Goal: Task Accomplishment & Management: Manage account settings

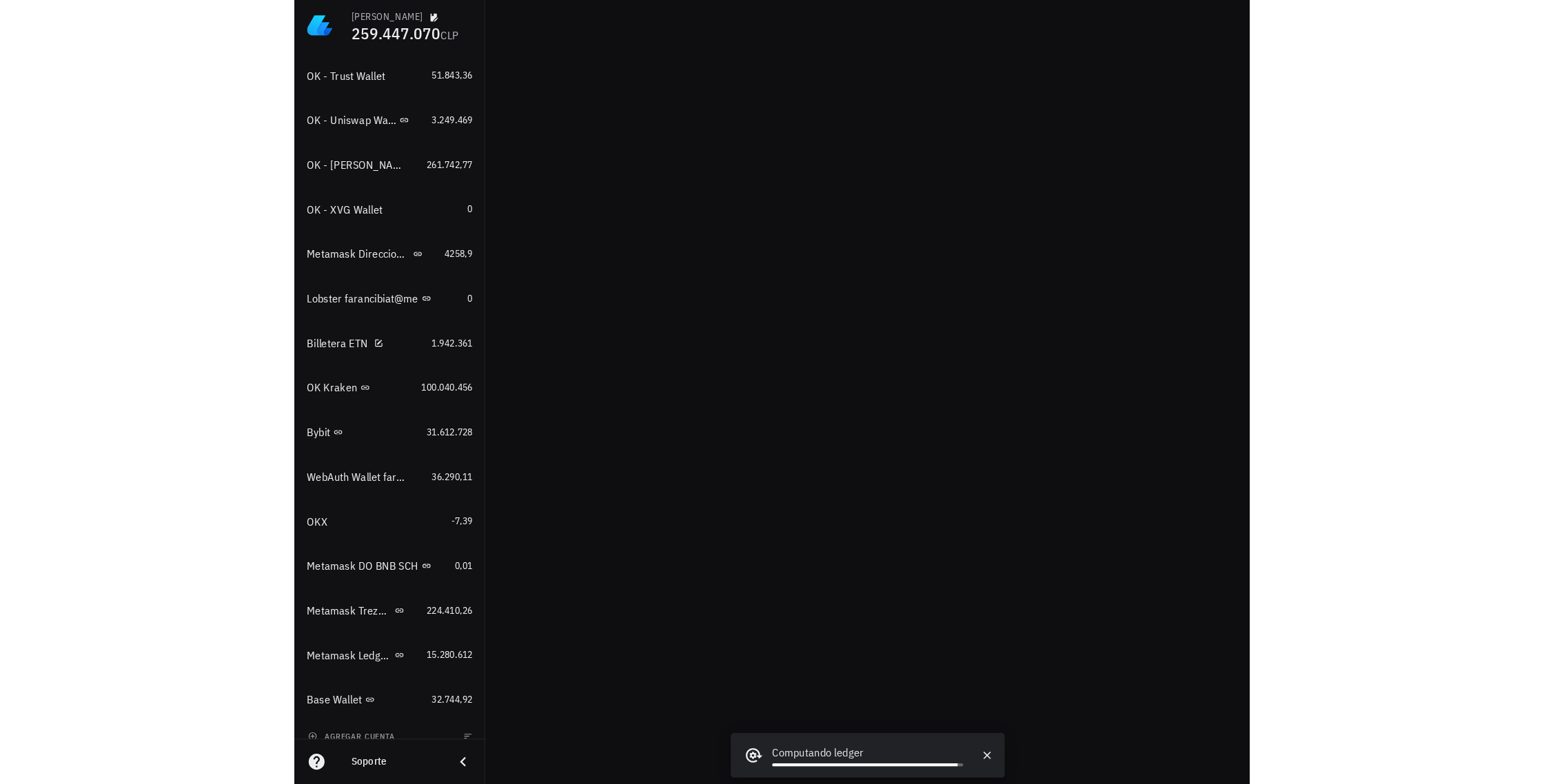
scroll to position [973, 0]
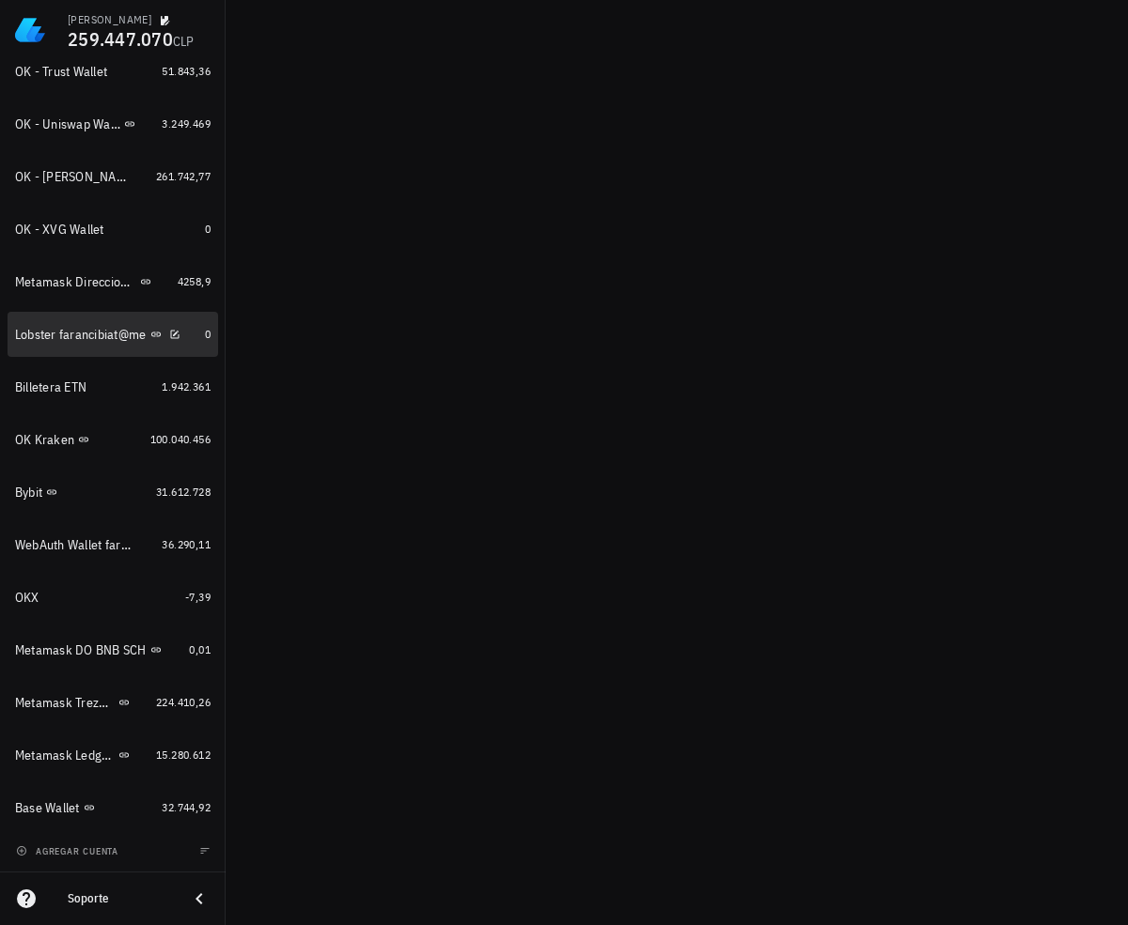
click at [119, 337] on div "Lobster farancibiat@me" at bounding box center [81, 335] width 132 height 16
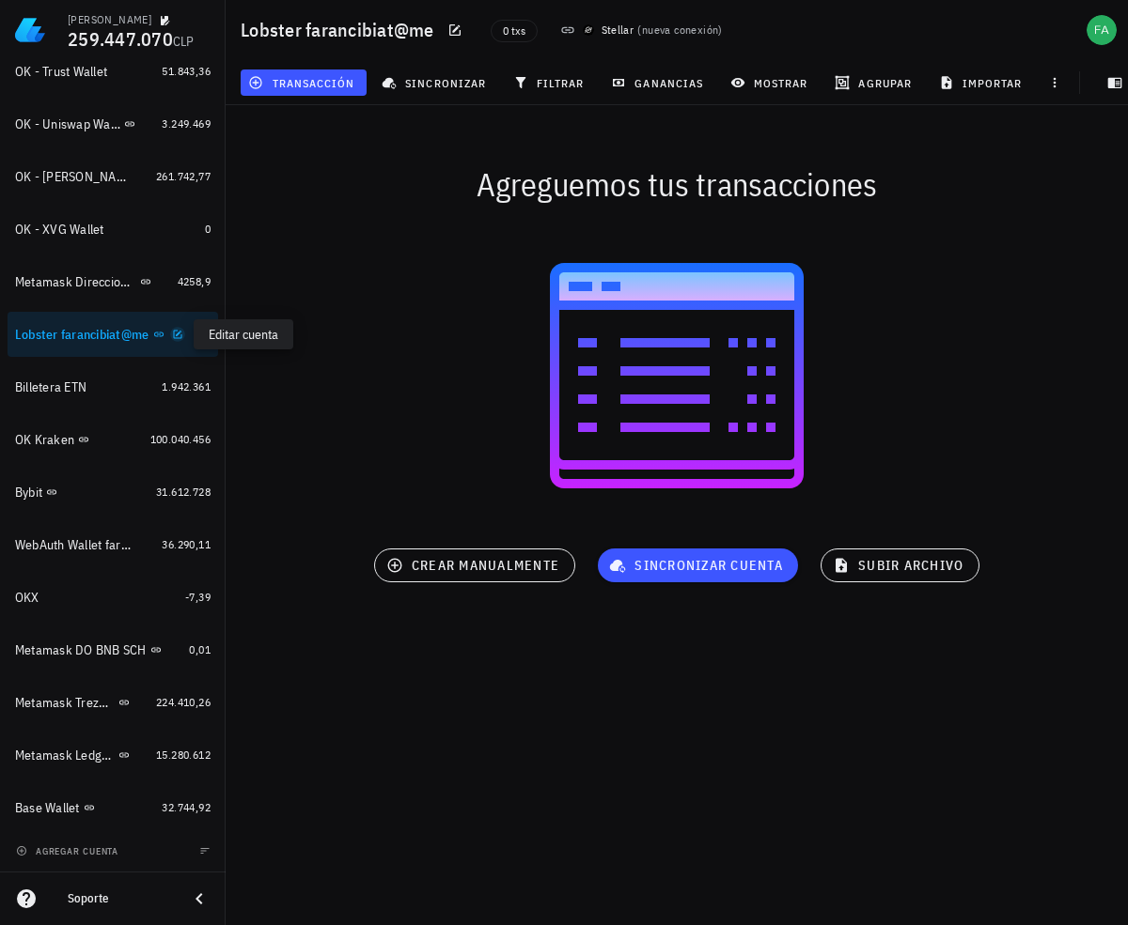
click at [181, 335] on icon "button" at bounding box center [177, 334] width 11 height 11
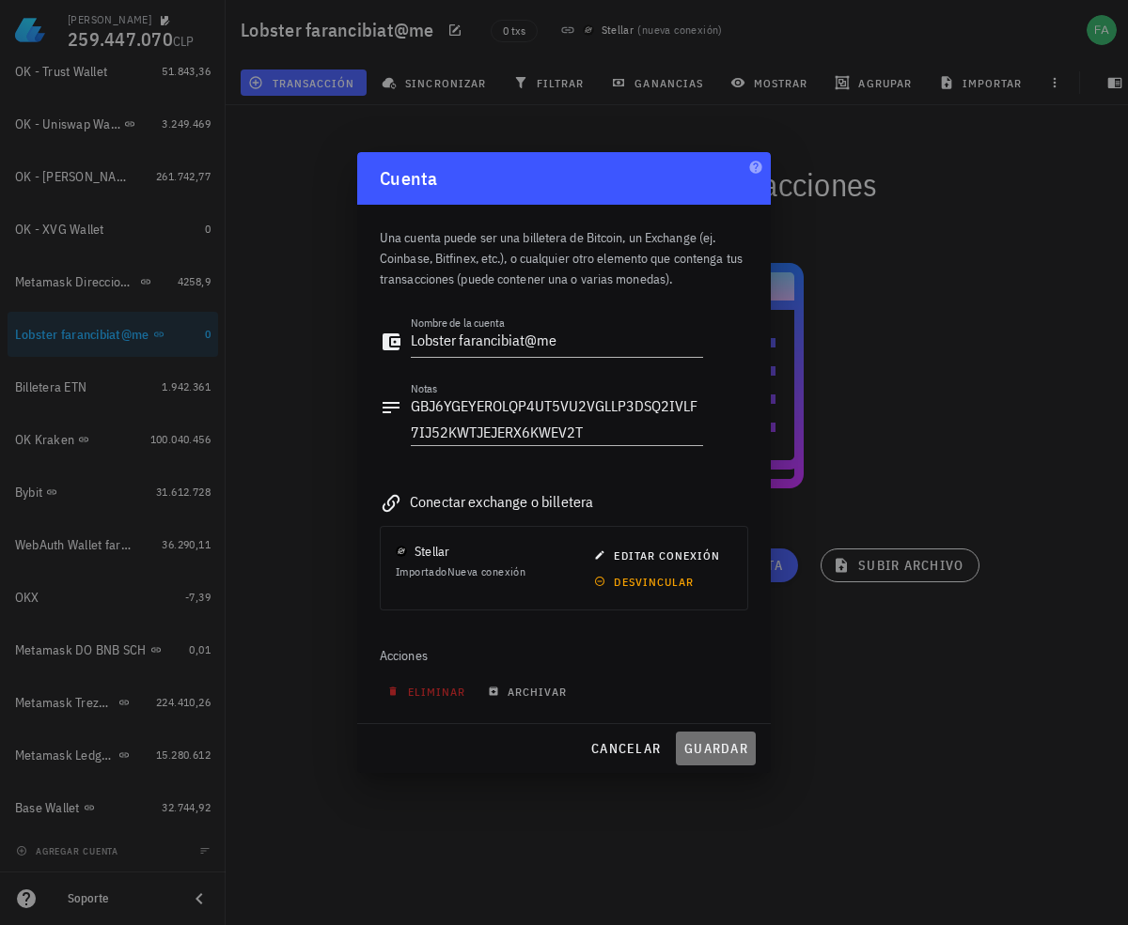
click at [722, 745] on span "guardar" at bounding box center [715, 748] width 65 height 17
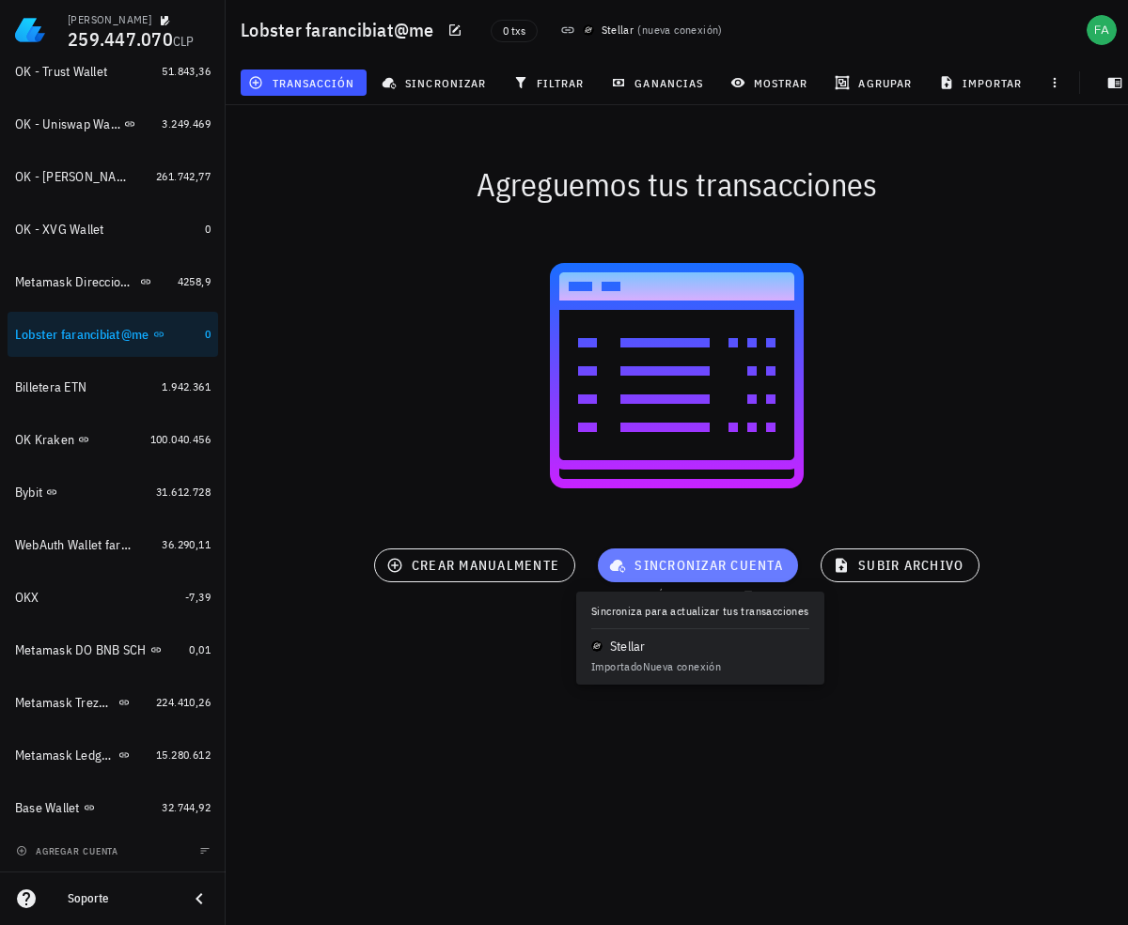
click at [668, 565] on span "sincronizar cuenta" at bounding box center [698, 565] width 170 height 17
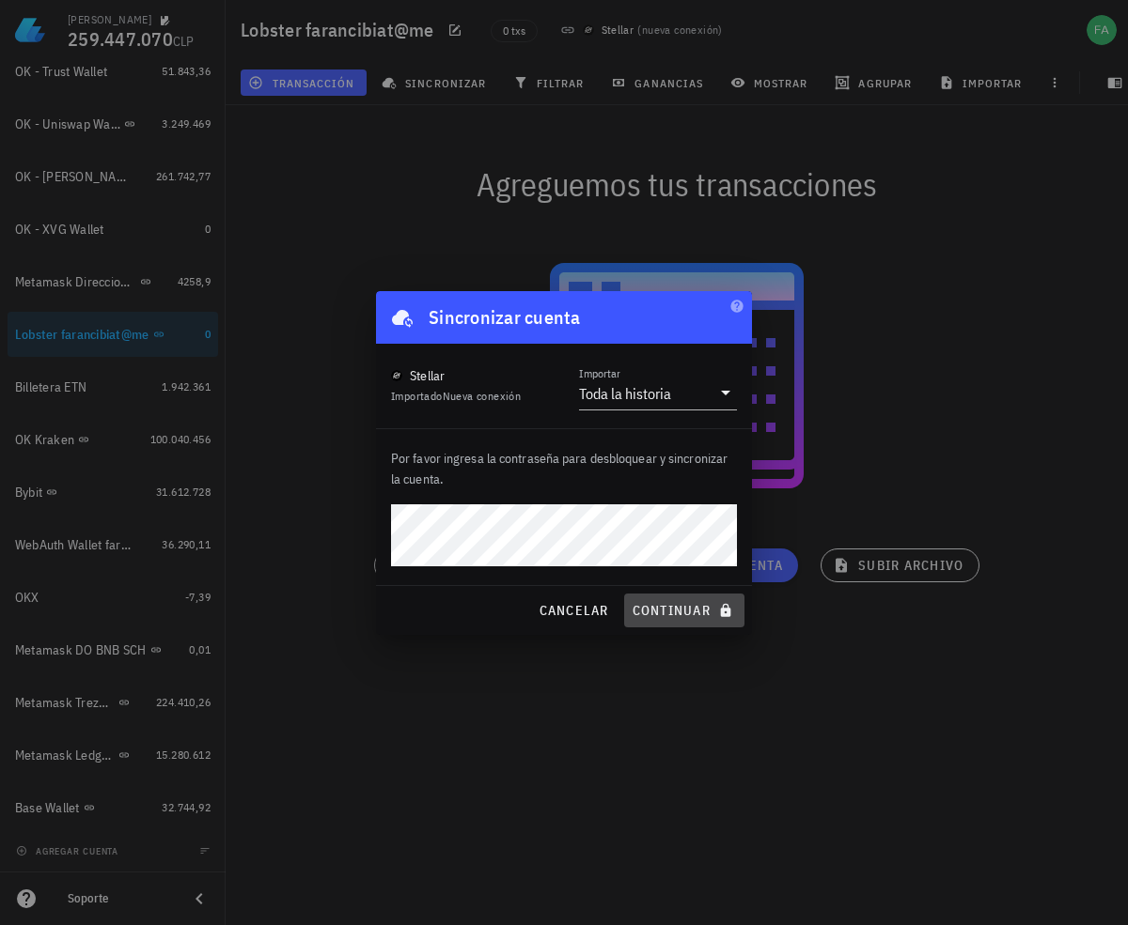
click at [688, 611] on span "continuar" at bounding box center [683, 610] width 105 height 17
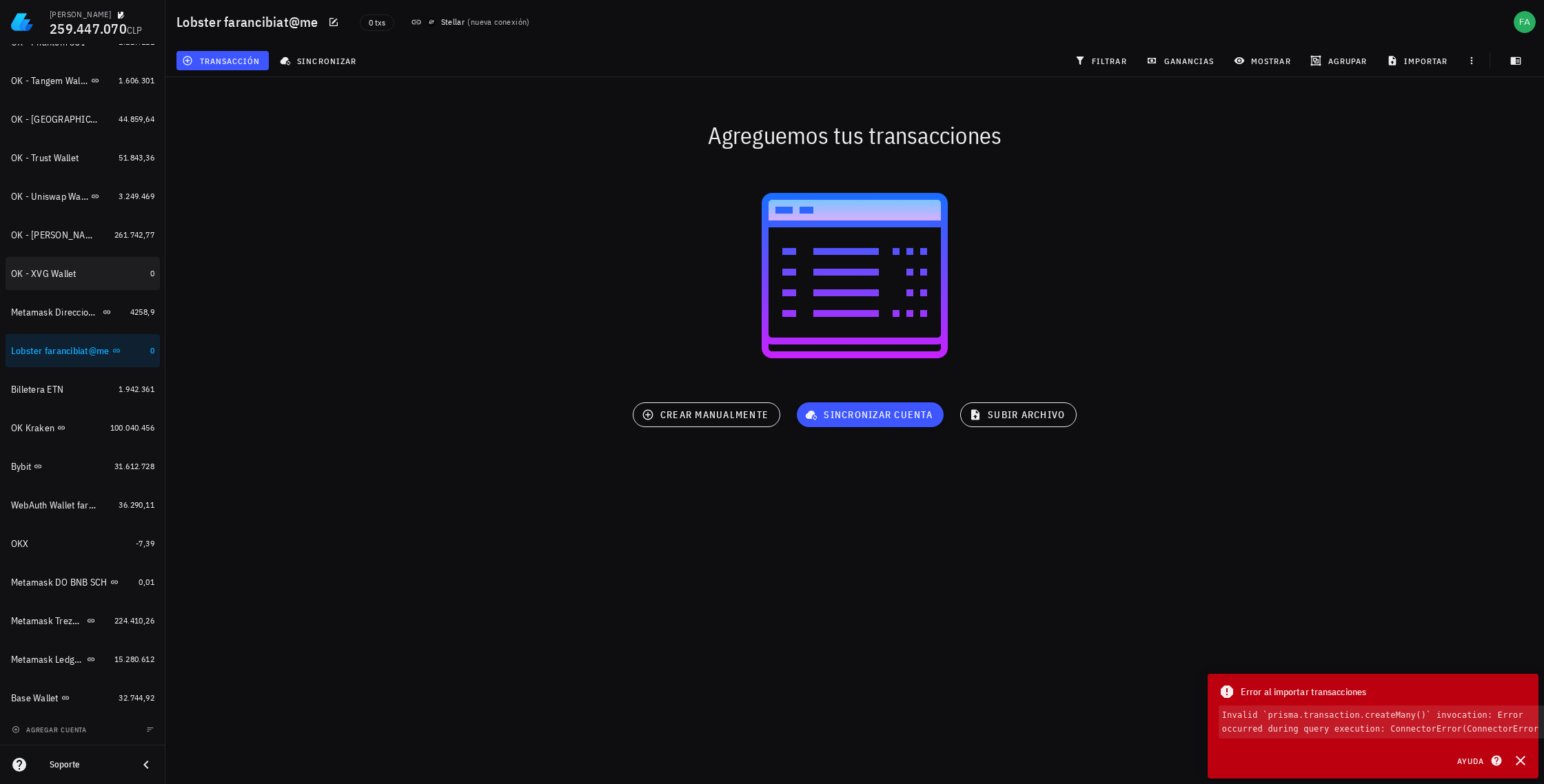
scroll to position [868, 0]
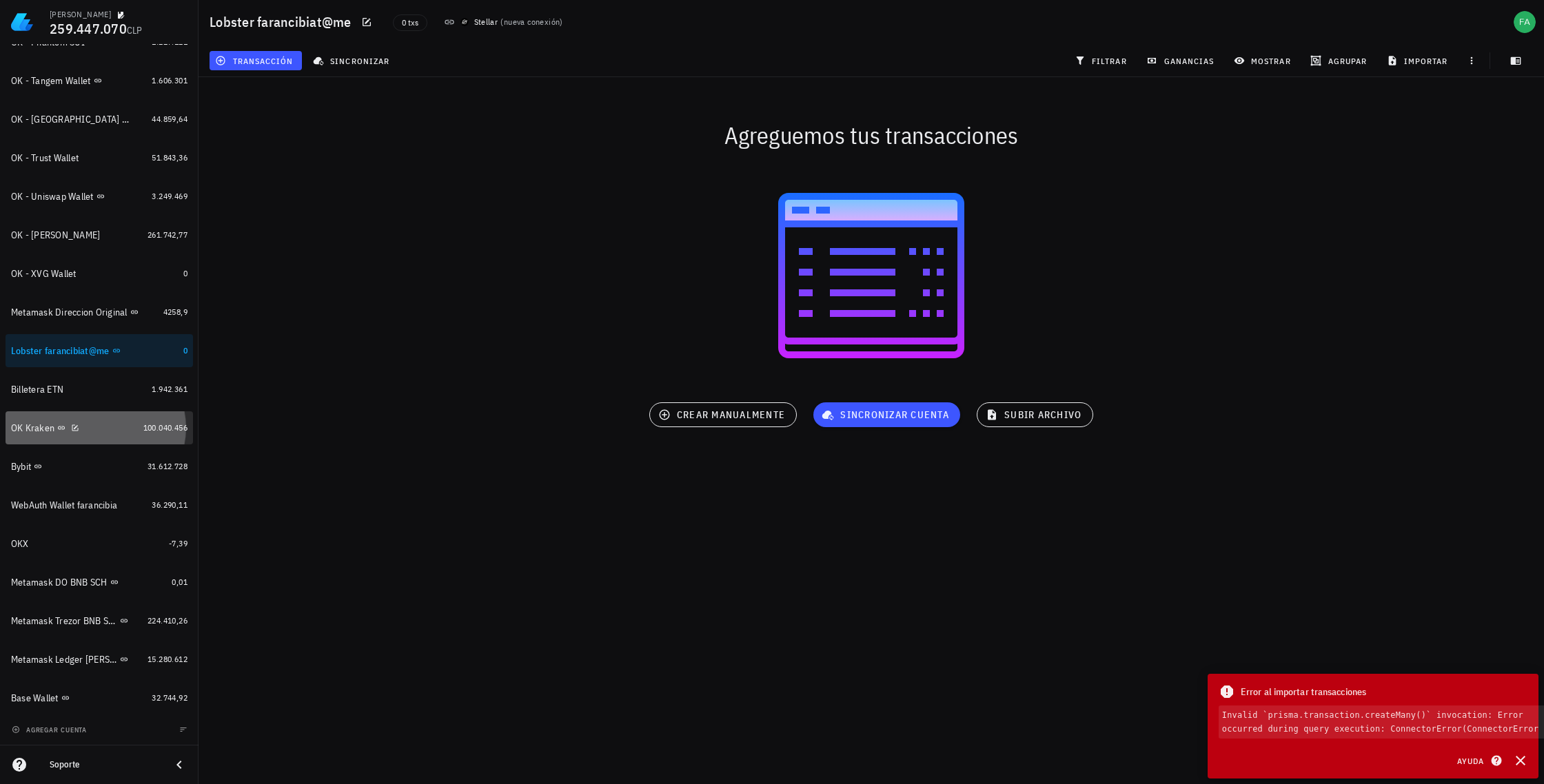
click at [92, 431] on div "OK Kraken" at bounding box center [74, 428] width 127 height 13
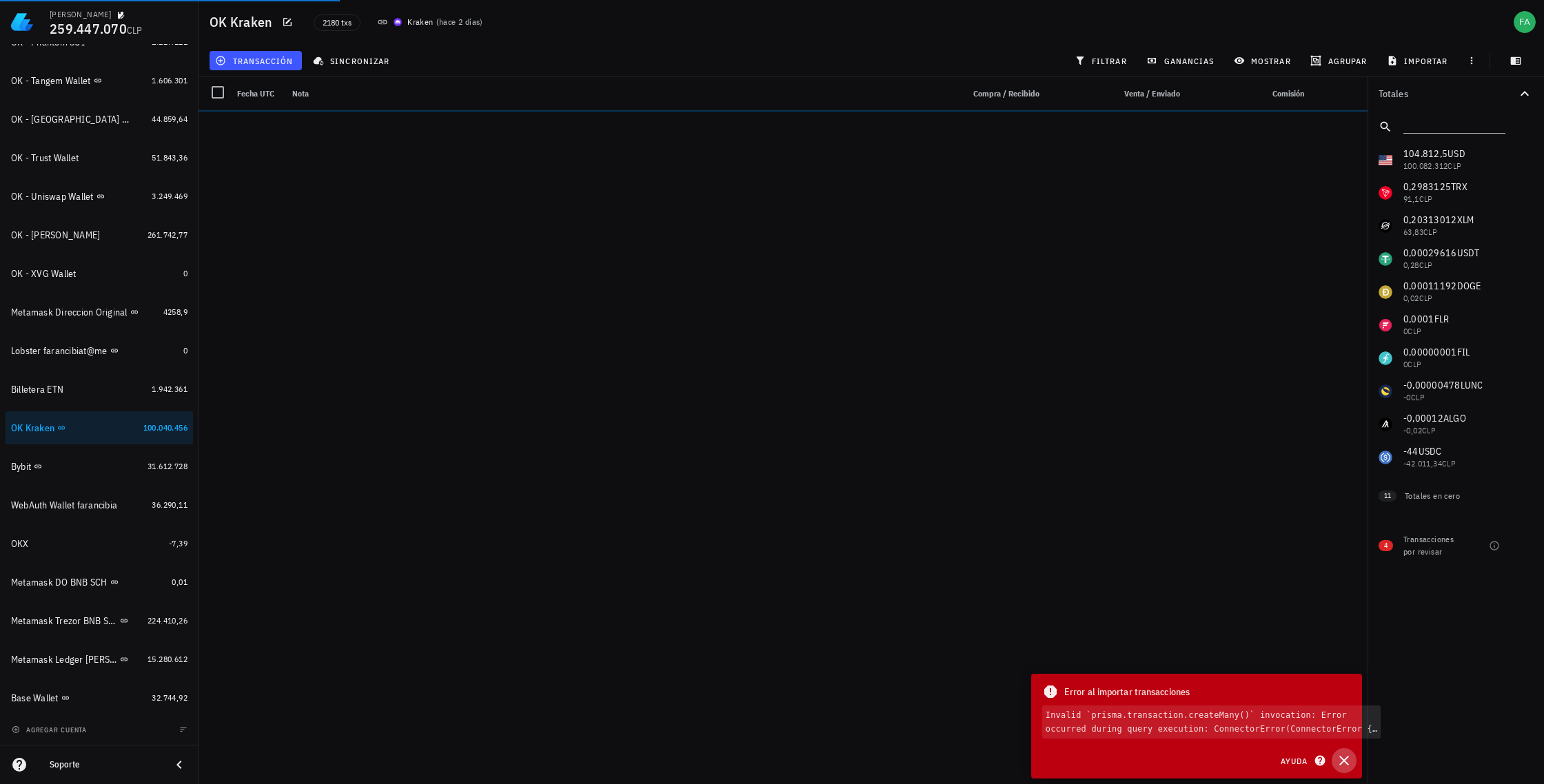
click at [827, 678] on icon "button" at bounding box center [1344, 761] width 10 height 10
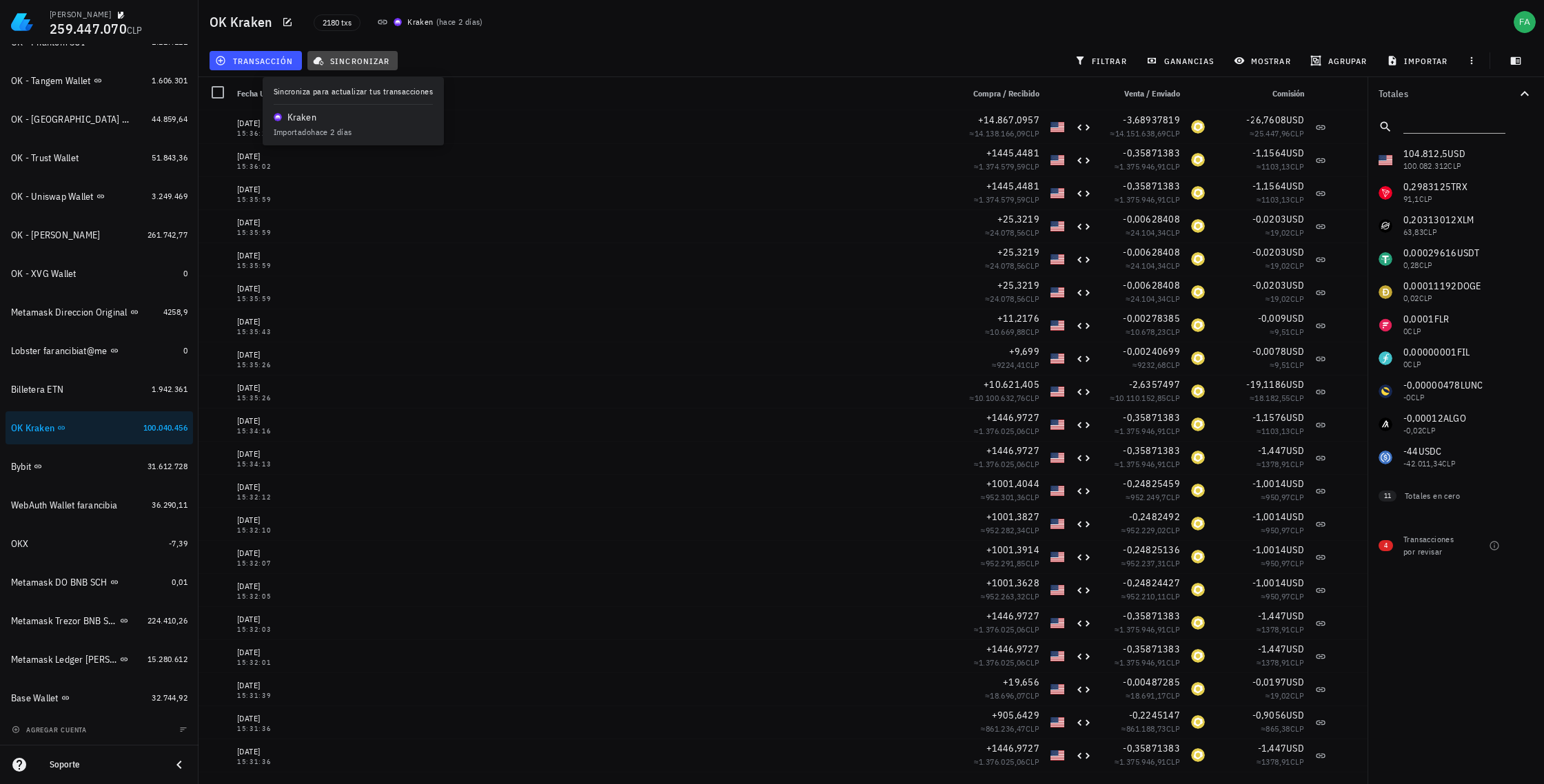
click at [340, 56] on span "sincronizar" at bounding box center [352, 60] width 74 height 11
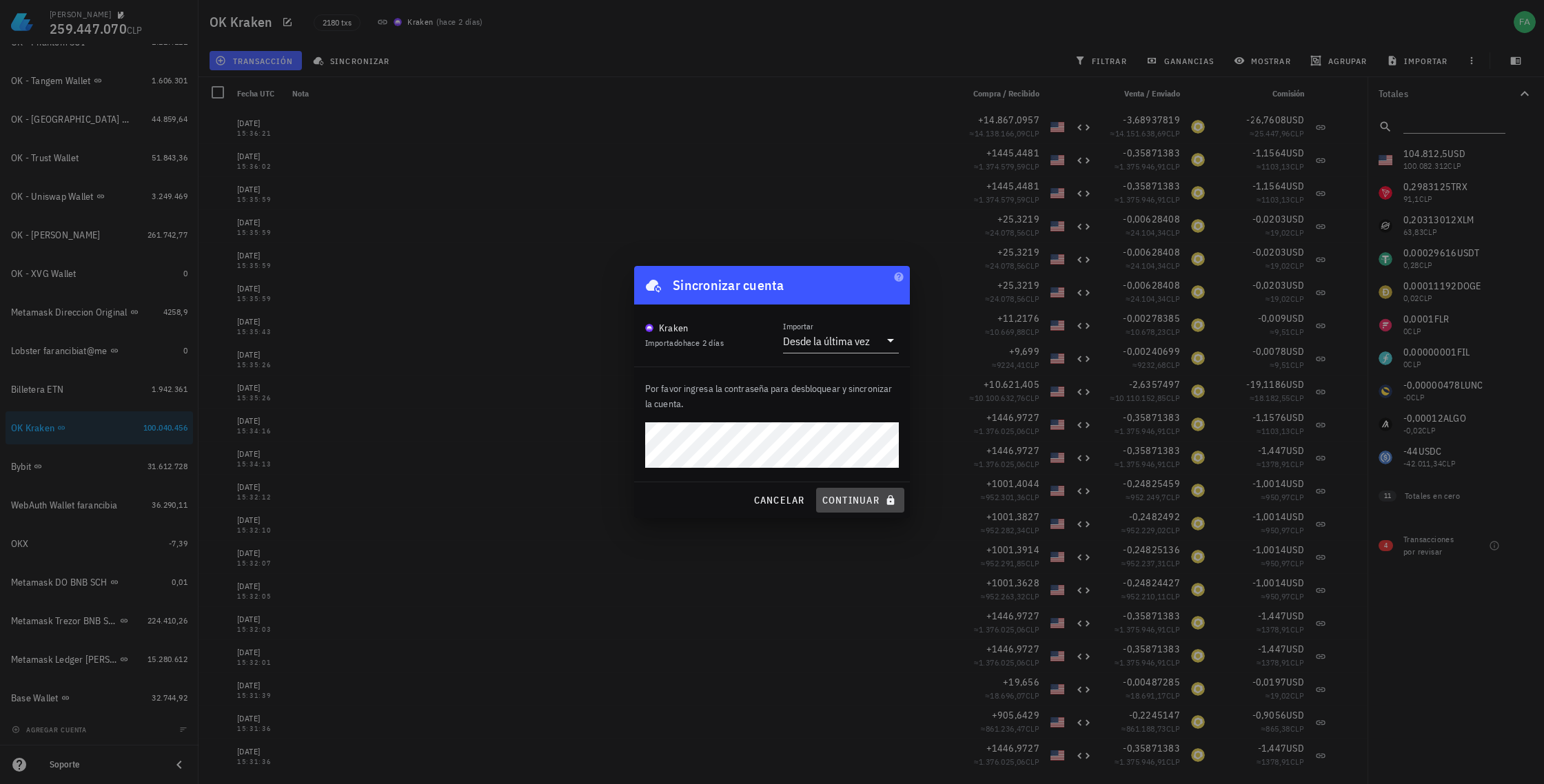
click at [827, 504] on span "continuar" at bounding box center [860, 500] width 77 height 12
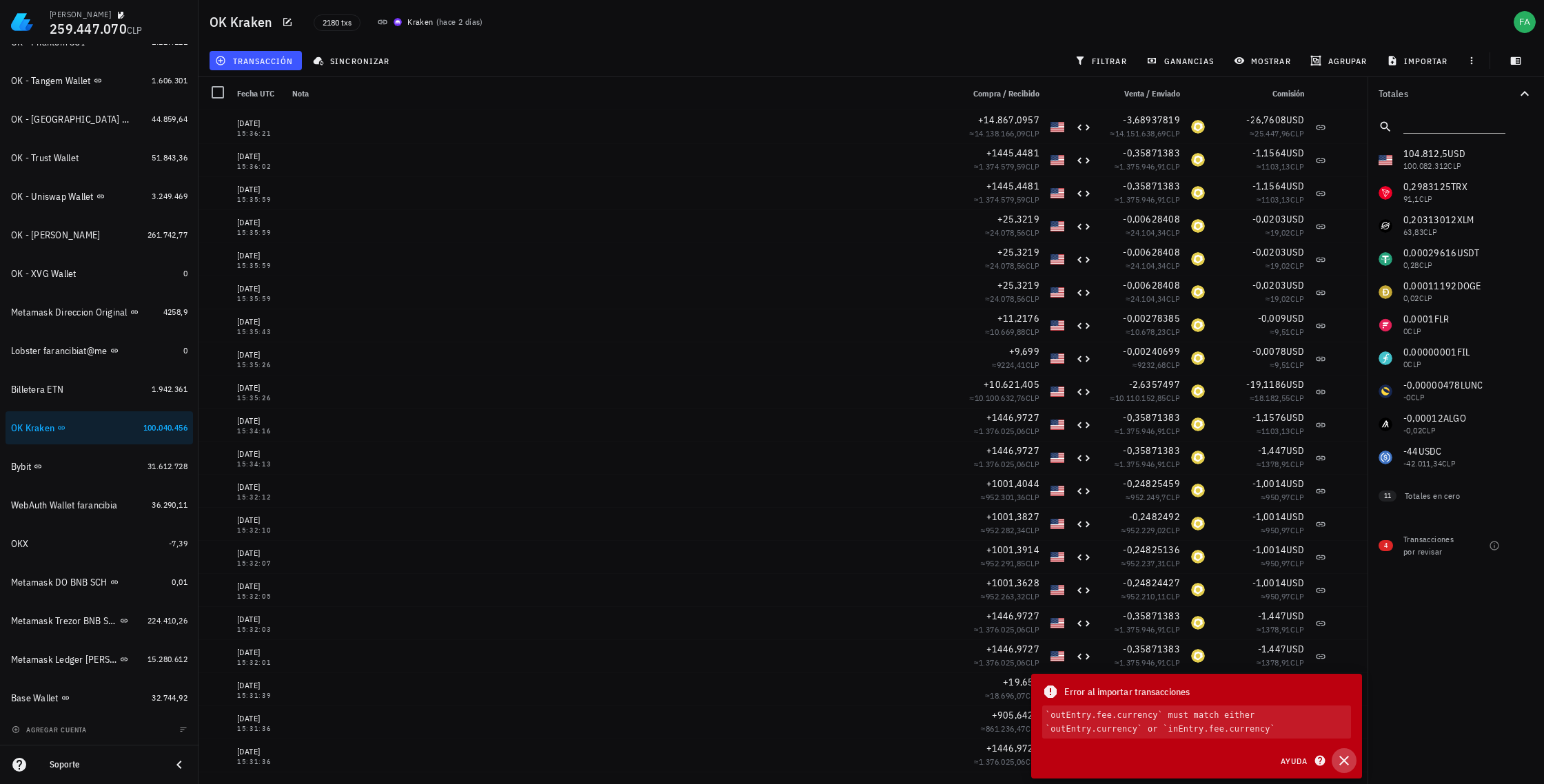
click at [827, 678] on icon "button" at bounding box center [1344, 761] width 17 height 17
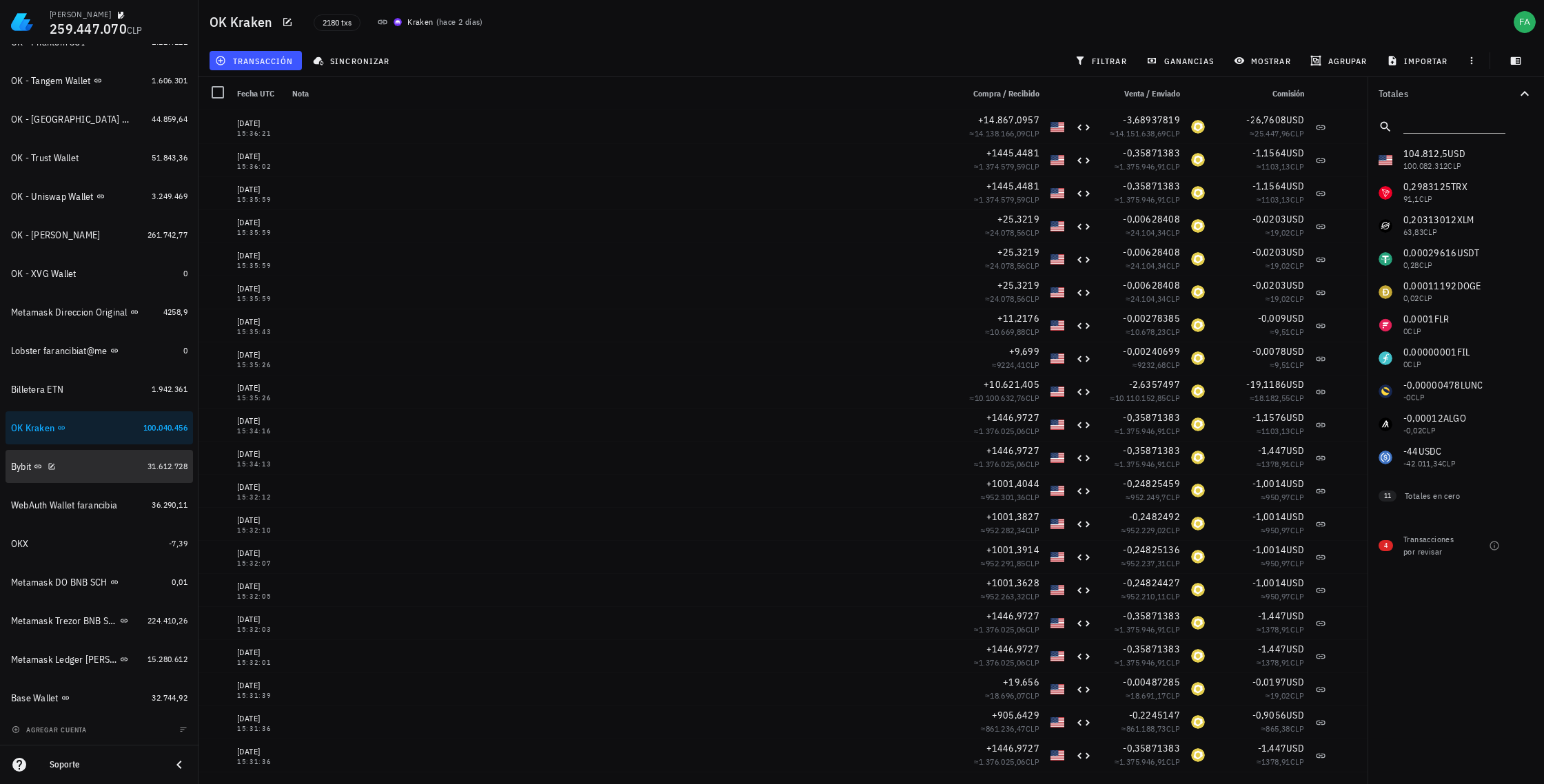
click at [21, 464] on div "Bybit" at bounding box center [21, 467] width 20 height 12
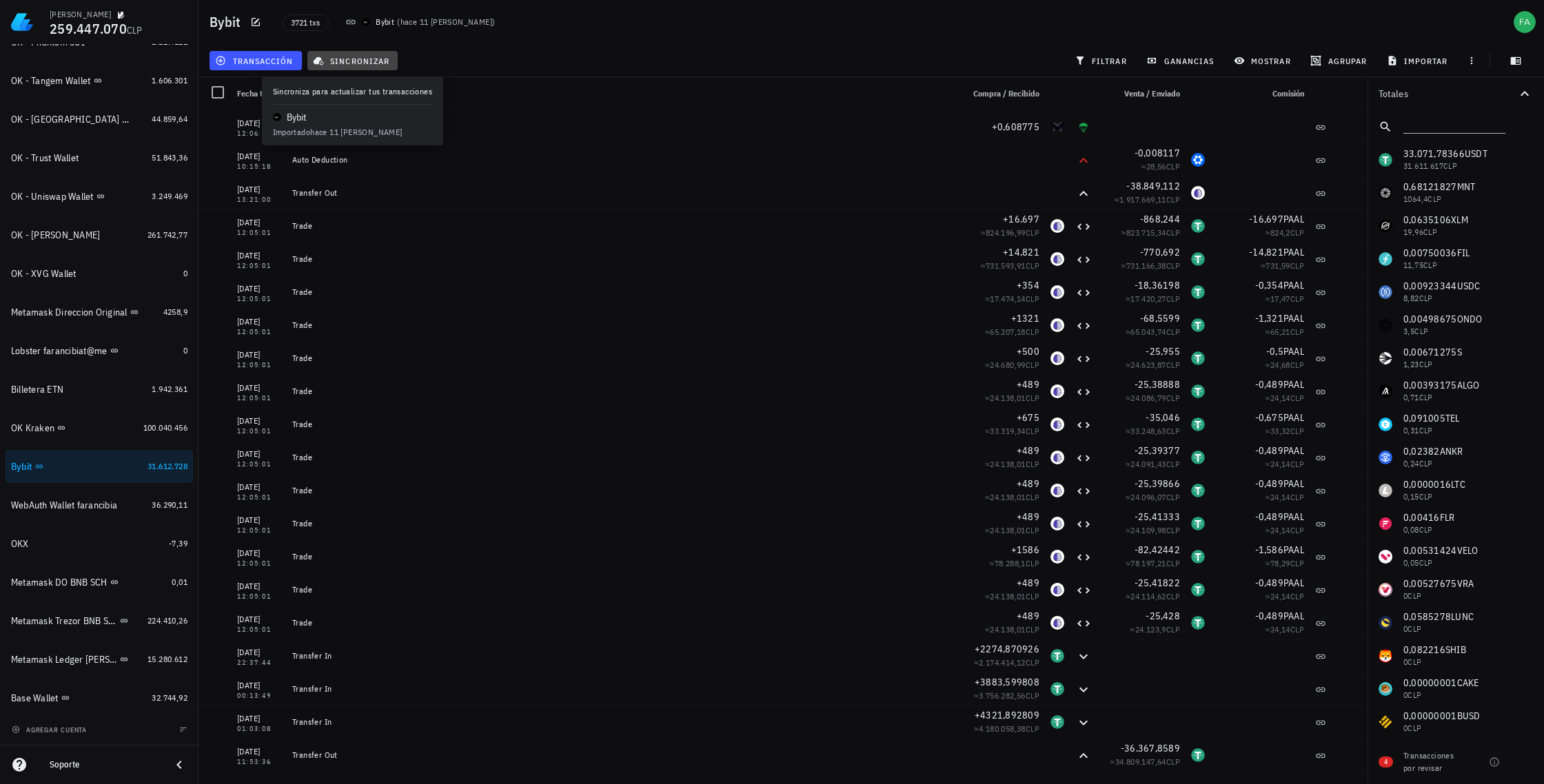
click at [364, 56] on span "sincronizar" at bounding box center [352, 60] width 74 height 11
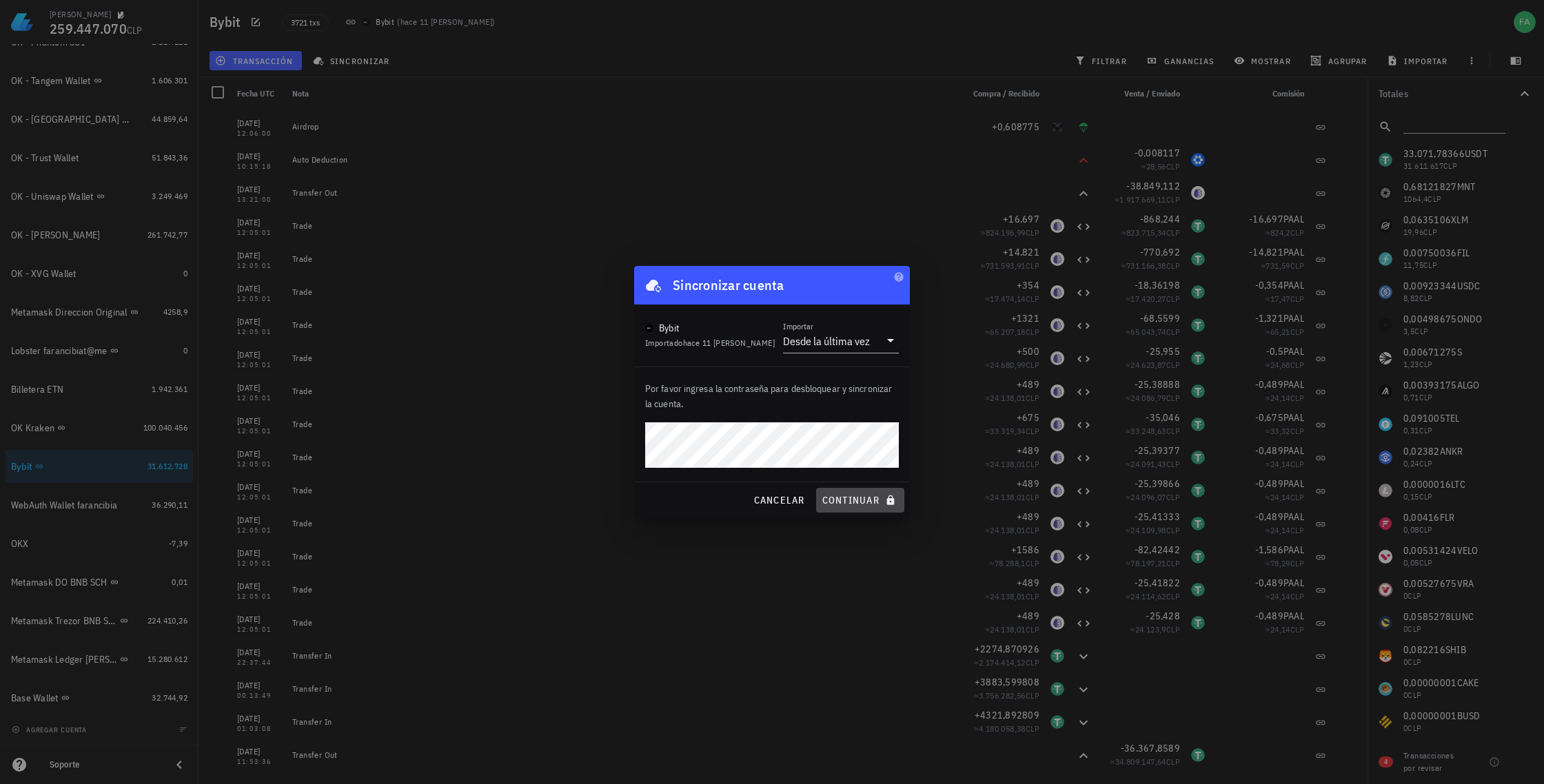
click at [827, 500] on span "continuar" at bounding box center [860, 500] width 77 height 12
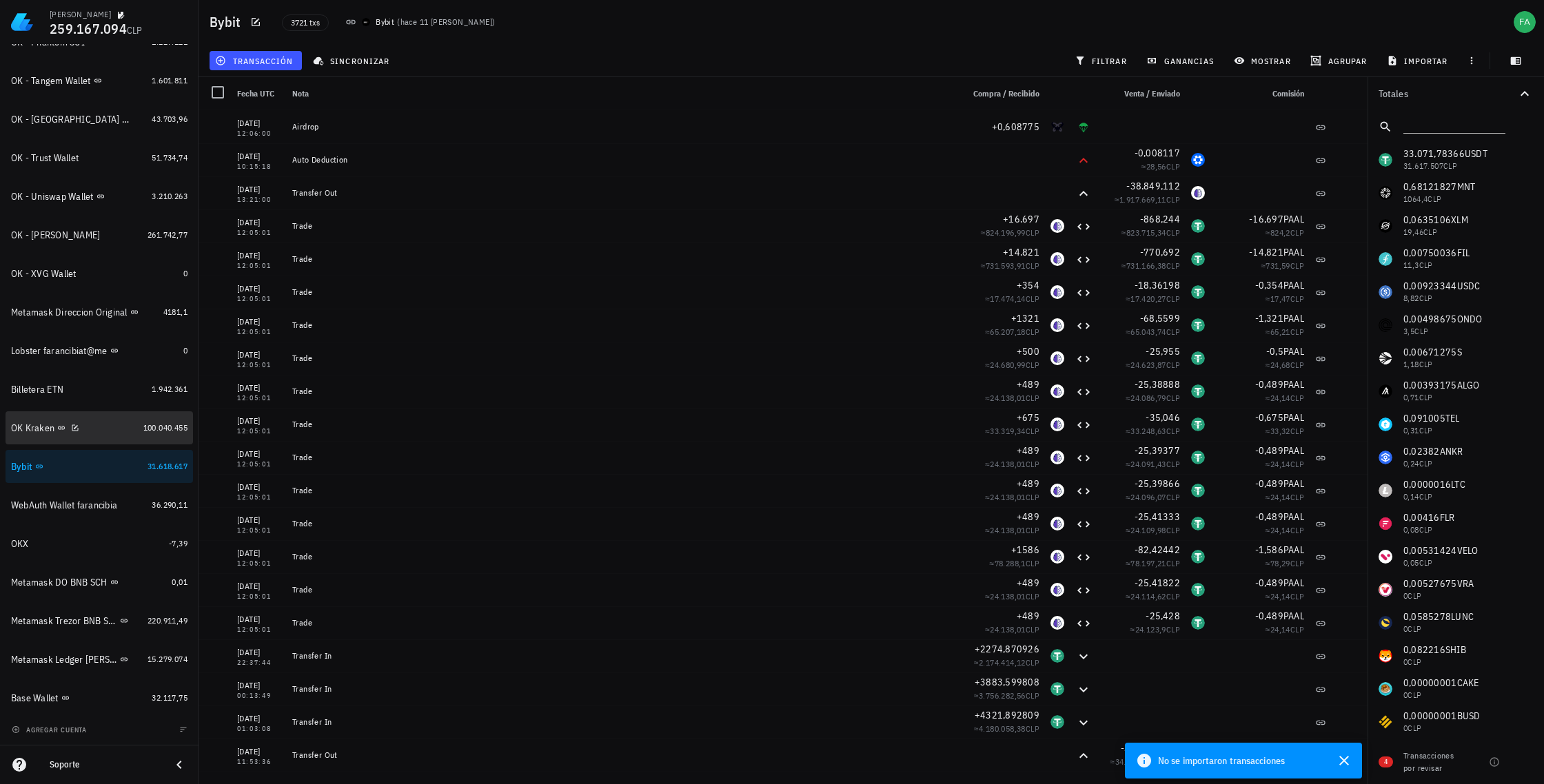
click at [110, 428] on div "OK Kraken" at bounding box center [74, 428] width 127 height 13
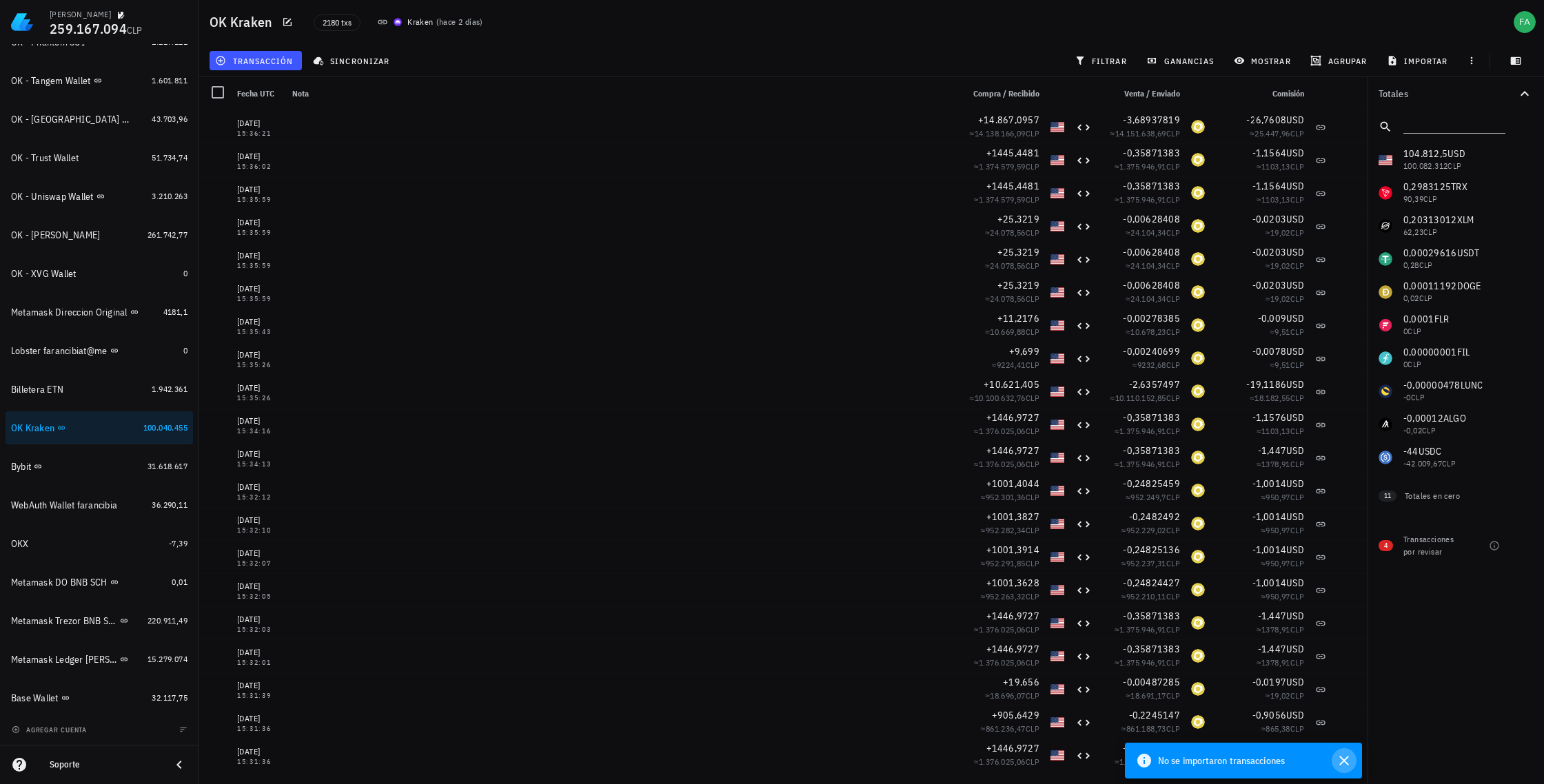
click at [827, 678] on icon "button" at bounding box center [1344, 761] width 17 height 17
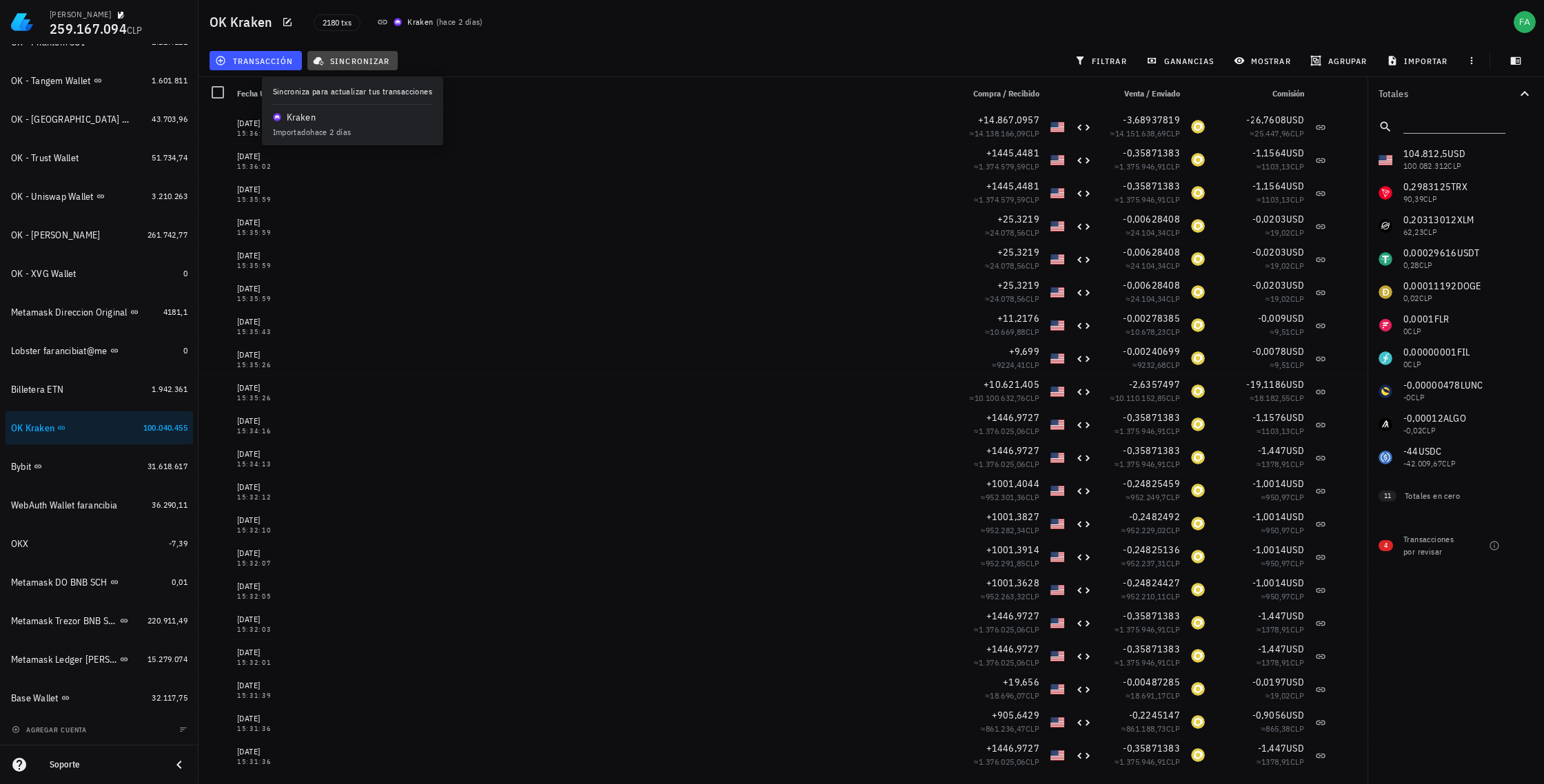
click at [371, 63] on span "sincronizar" at bounding box center [352, 60] width 74 height 11
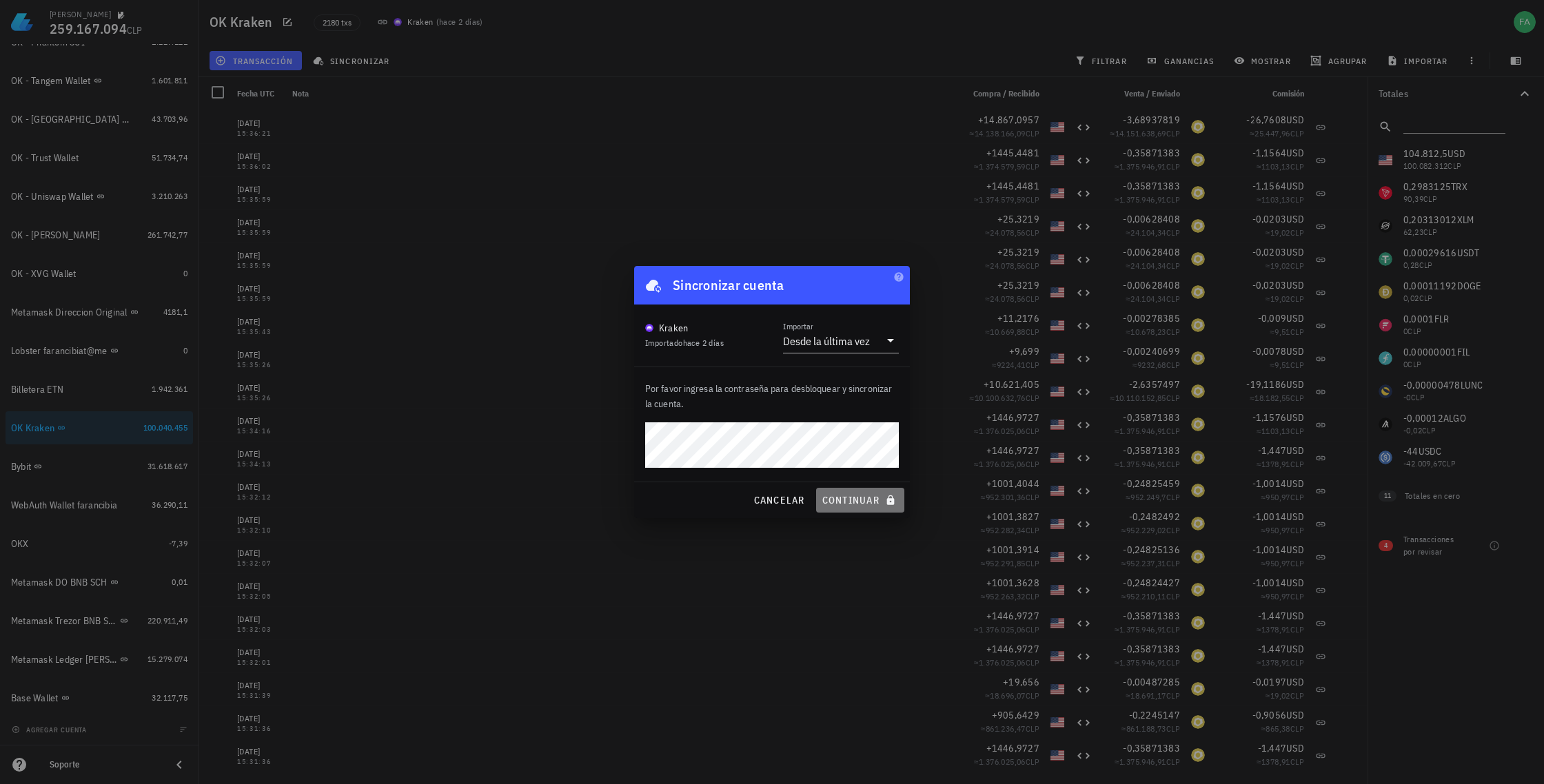
click at [827, 505] on span "continuar" at bounding box center [860, 500] width 77 height 12
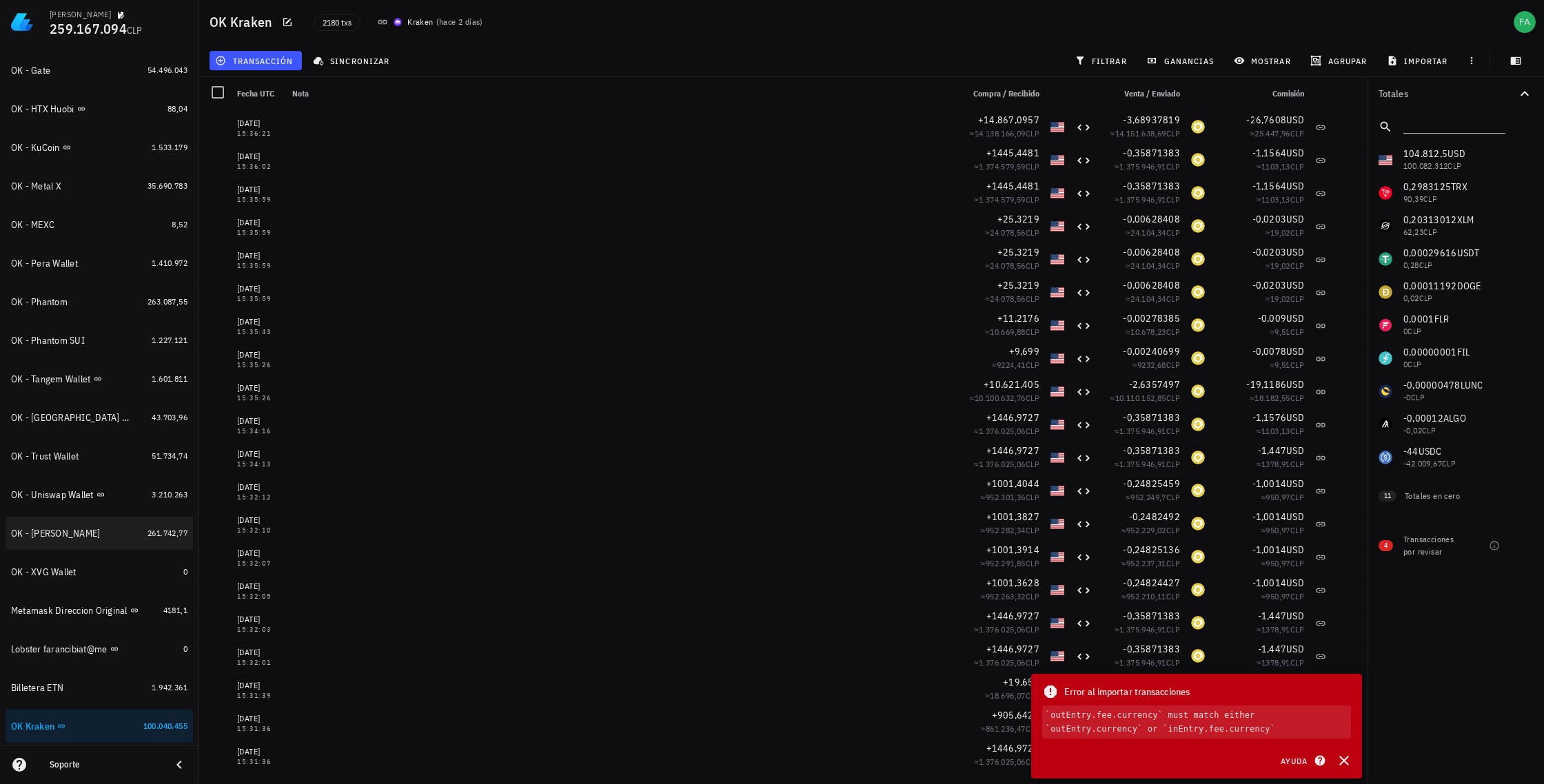
scroll to position [508, 0]
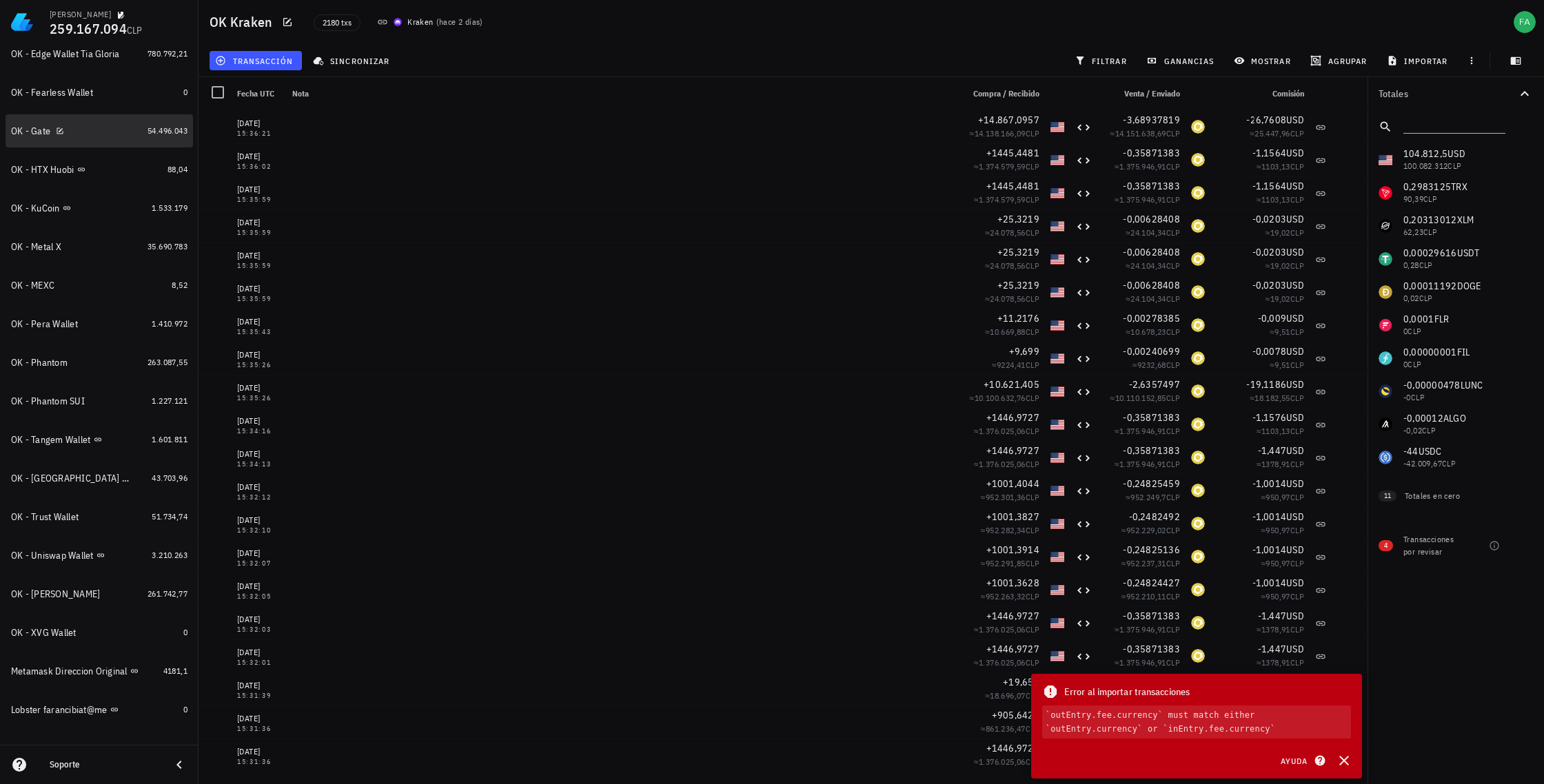
click at [85, 140] on div "OK - Gate" at bounding box center [76, 131] width 131 height 29
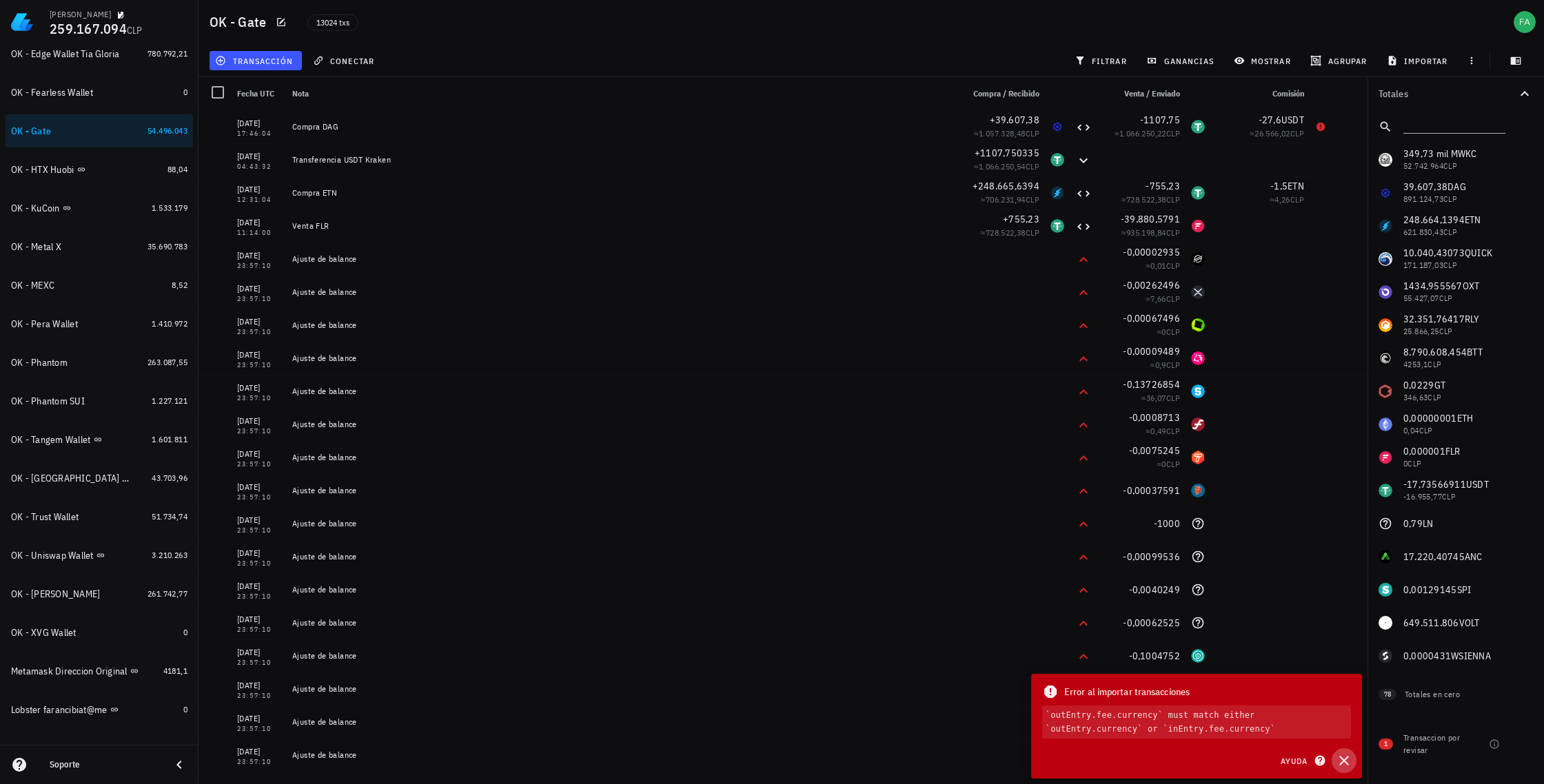
click at [827, 678] on icon "button" at bounding box center [1344, 761] width 10 height 10
